Goal: Navigation & Orientation: Find specific page/section

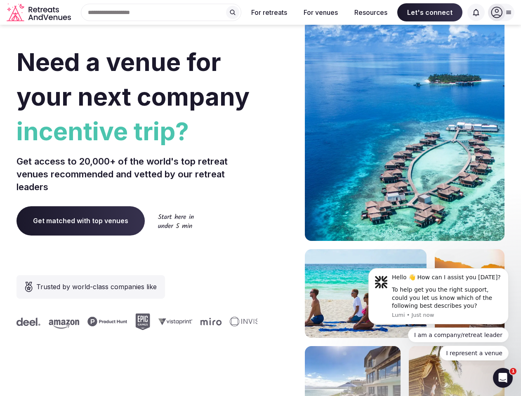
click at [260, 198] on div "Need a venue for your next company incentive trip? Get access to 20,000+ of the…" at bounding box center [260, 246] width 488 height 497
click at [161, 12] on div "Search Popular Destinations [GEOGRAPHIC_DATA], [GEOGRAPHIC_DATA] [GEOGRAPHIC_DA…" at bounding box center [157, 12] width 167 height 17
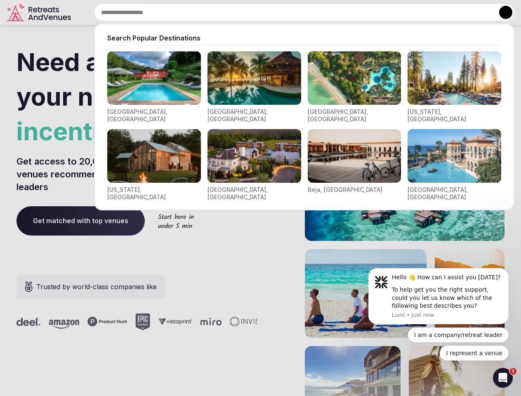
click at [232, 12] on input "text" at bounding box center [304, 12] width 420 height 17
click at [269, 12] on input "text" at bounding box center [304, 12] width 420 height 17
click at [320, 12] on input "text" at bounding box center [304, 12] width 420 height 17
click at [371, 12] on input "text" at bounding box center [304, 12] width 420 height 17
click at [429, 12] on input "text" at bounding box center [304, 12] width 420 height 17
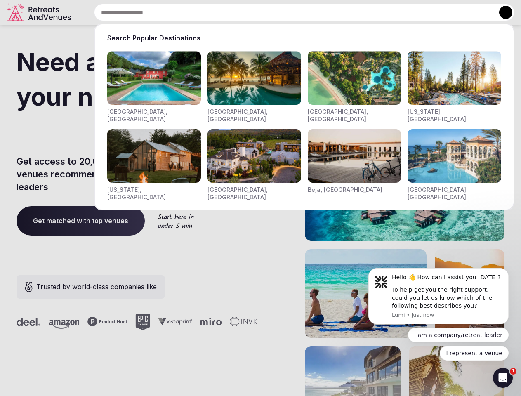
click at [476, 12] on input "text" at bounding box center [304, 12] width 420 height 17
